Goal: Navigation & Orientation: Find specific page/section

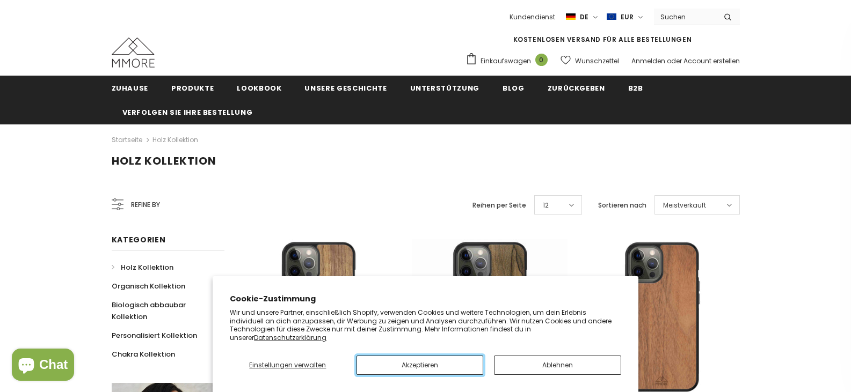
click at [443, 362] on button "Akzeptieren" at bounding box center [419, 365] width 127 height 19
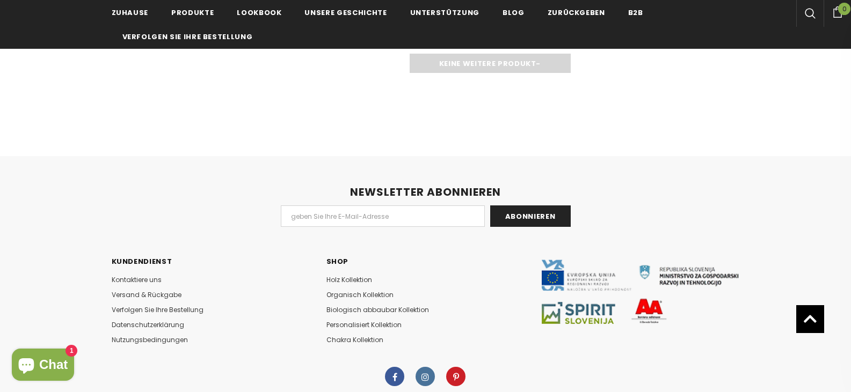
scroll to position [1818, 0]
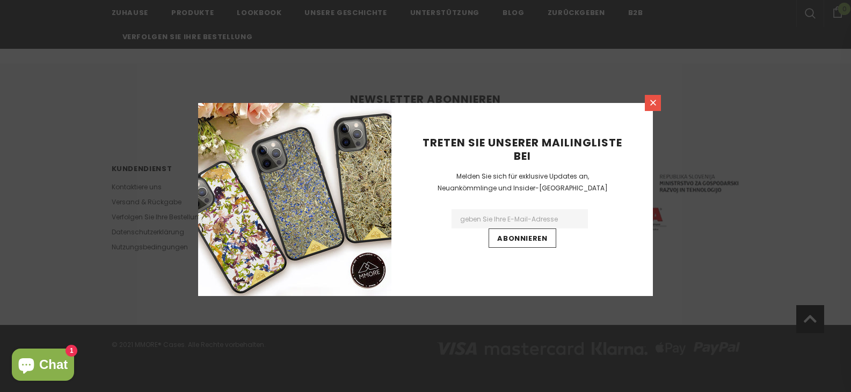
click at [655, 101] on icon at bounding box center [652, 102] width 9 height 9
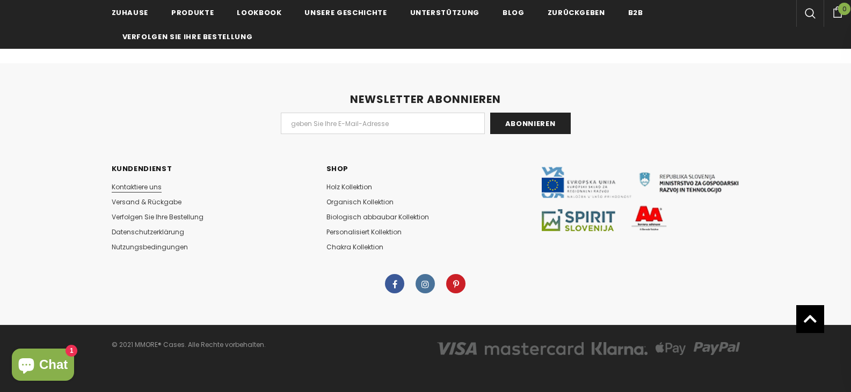
click at [151, 189] on span "Kontaktiere uns" at bounding box center [137, 186] width 50 height 9
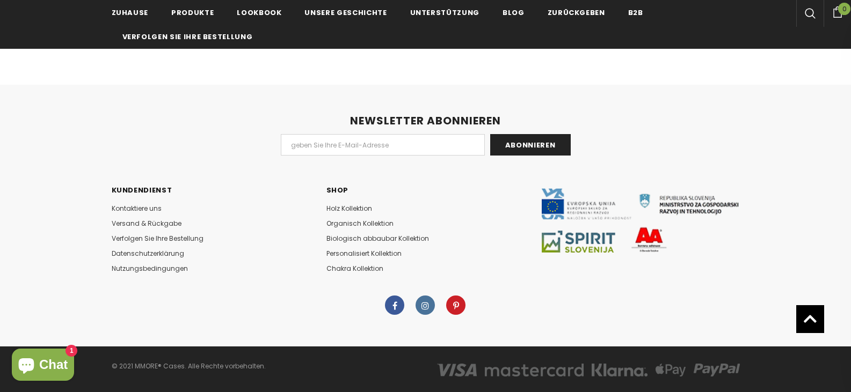
scroll to position [535, 0]
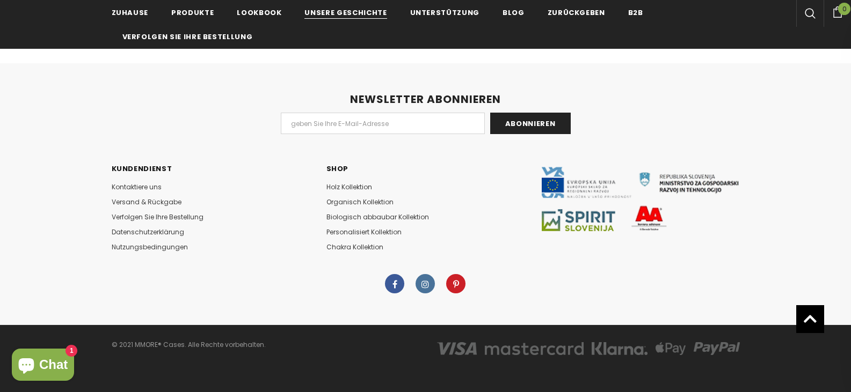
click at [340, 11] on span "Unsere Geschichte" at bounding box center [345, 13] width 82 height 10
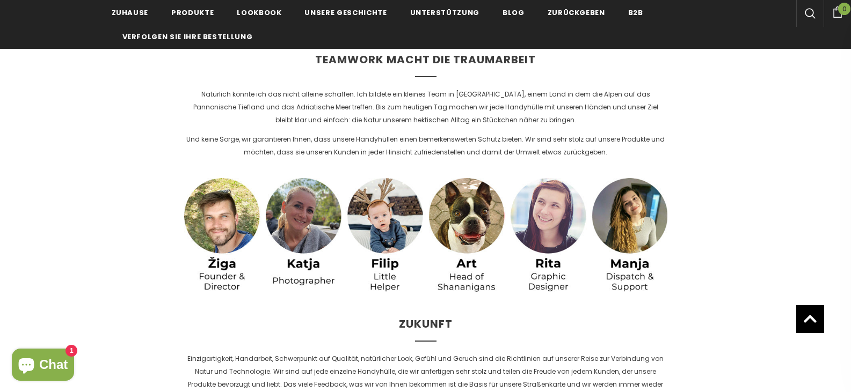
scroll to position [2200, 0]
